Goal: Transaction & Acquisition: Purchase product/service

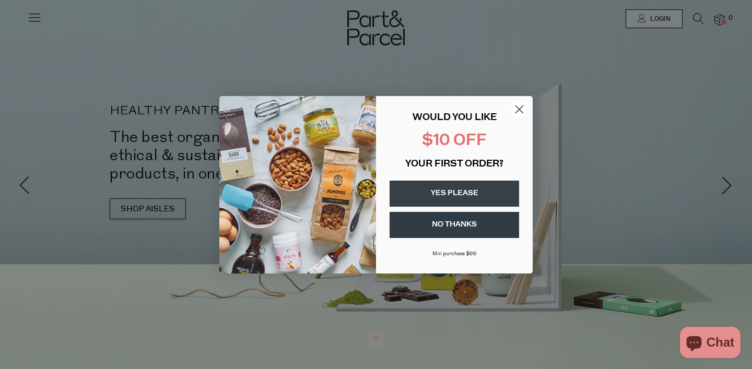
click at [521, 109] on circle "Close dialog" at bounding box center [519, 108] width 17 height 17
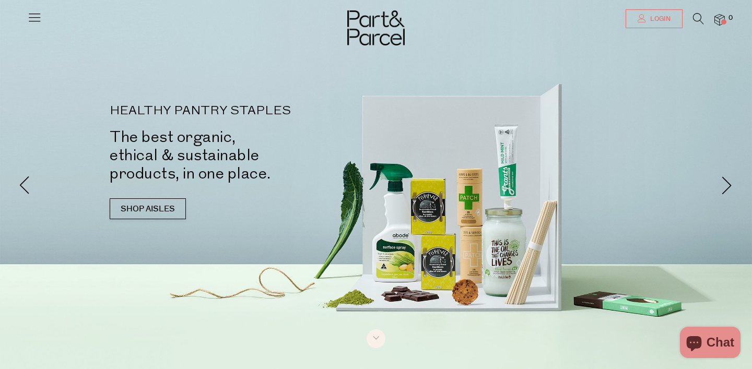
click at [655, 22] on span "Login" at bounding box center [659, 19] width 23 height 9
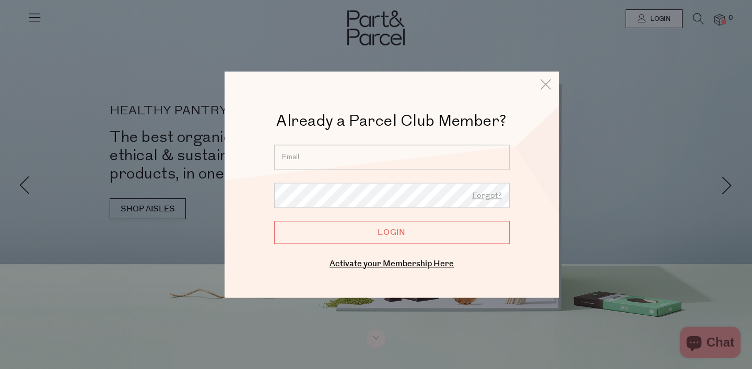
click at [370, 158] on input "email" at bounding box center [392, 157] width 236 height 25
type input "[EMAIL_ADDRESS][DOMAIN_NAME]"
click at [388, 236] on input "Login" at bounding box center [392, 232] width 236 height 23
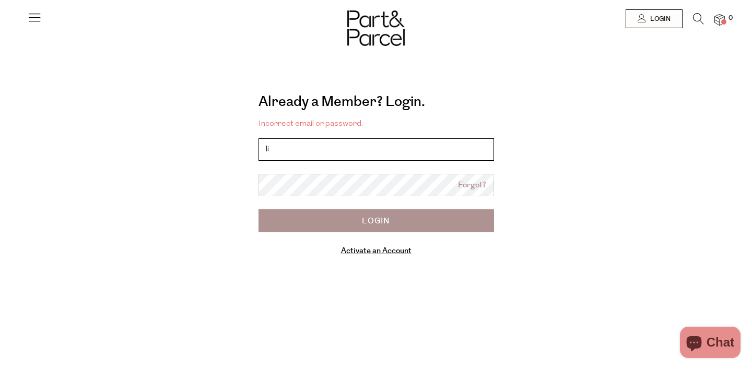
click at [282, 150] on input "li" at bounding box center [377, 149] width 236 height 22
type input "[EMAIL_ADDRESS][DOMAIN_NAME]"
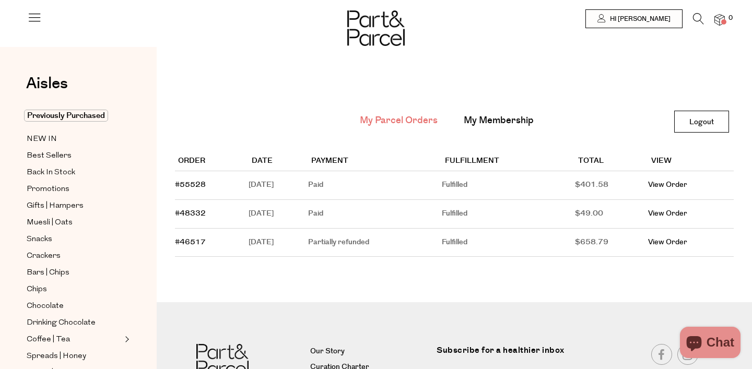
click at [698, 20] on icon at bounding box center [698, 18] width 11 height 11
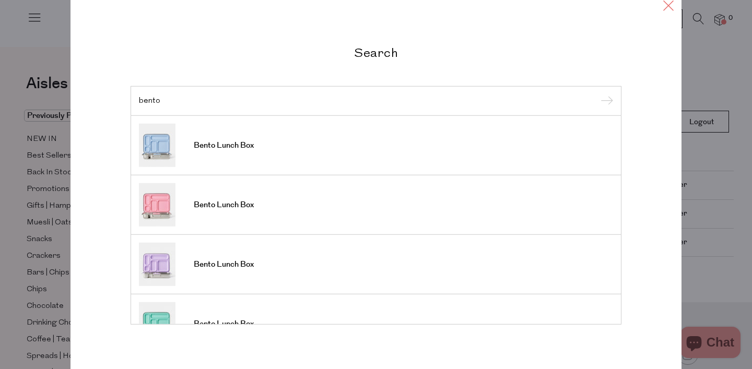
type input "bento"
click at [666, 7] on icon at bounding box center [669, 4] width 16 height 15
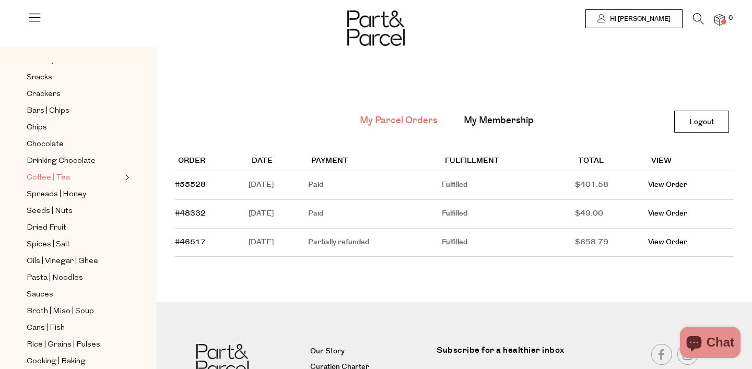
scroll to position [163, 0]
